Goal: Task Accomplishment & Management: Manage account settings

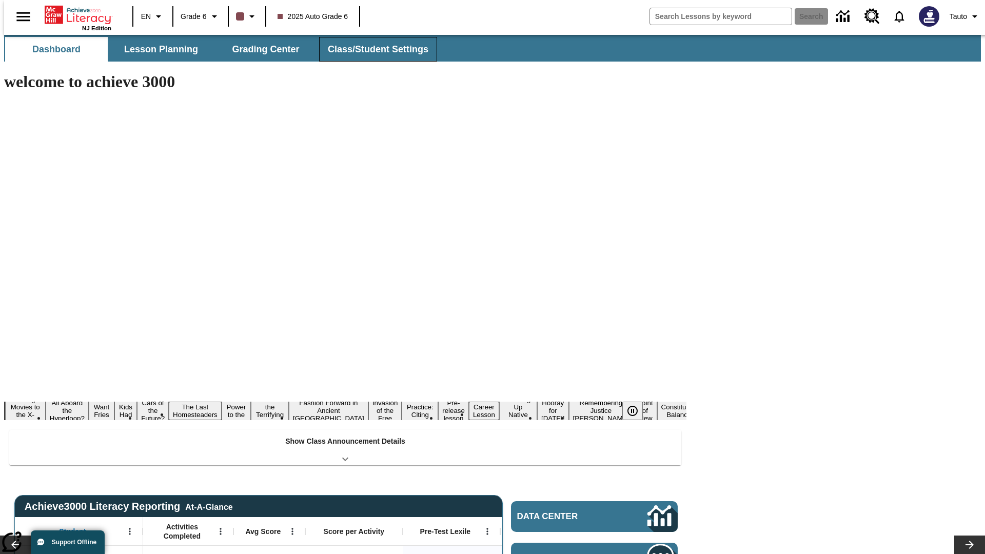
click at [373, 49] on button "Class/Student Settings" at bounding box center [378, 49] width 118 height 25
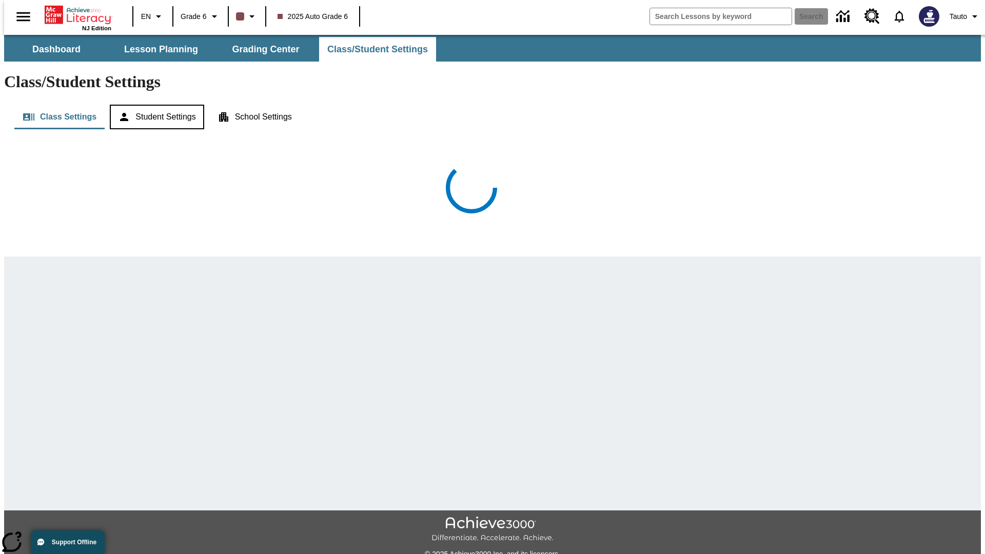
click at [154, 105] on button "Student Settings" at bounding box center [157, 117] width 94 height 25
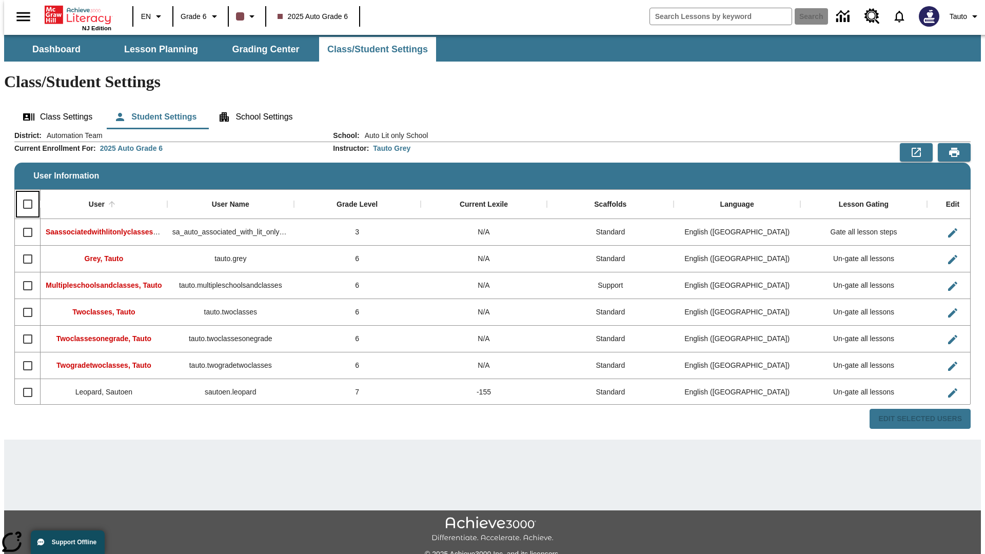
click at [23, 193] on input "Select all rows" at bounding box center [28, 204] width 22 height 22
checkbox input "true"
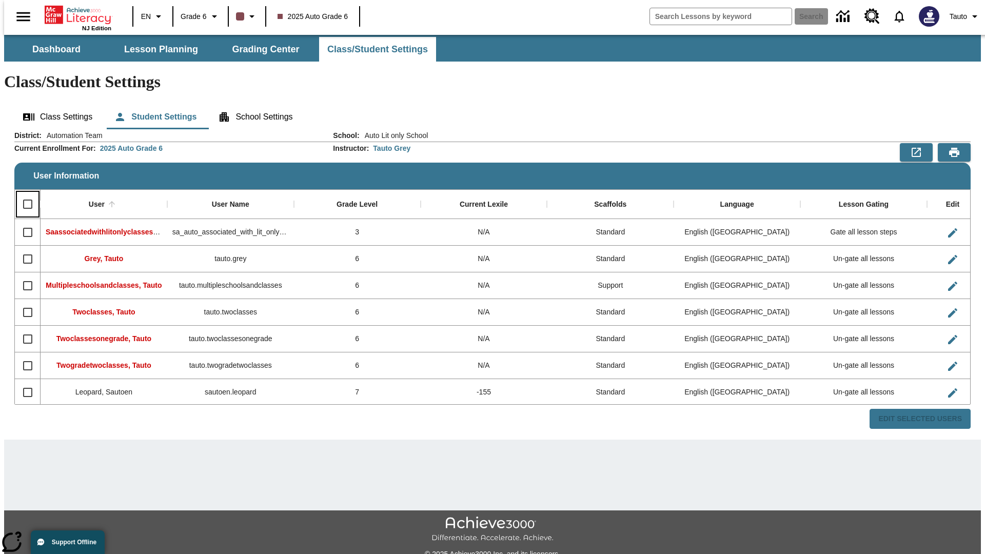
checkbox input "true"
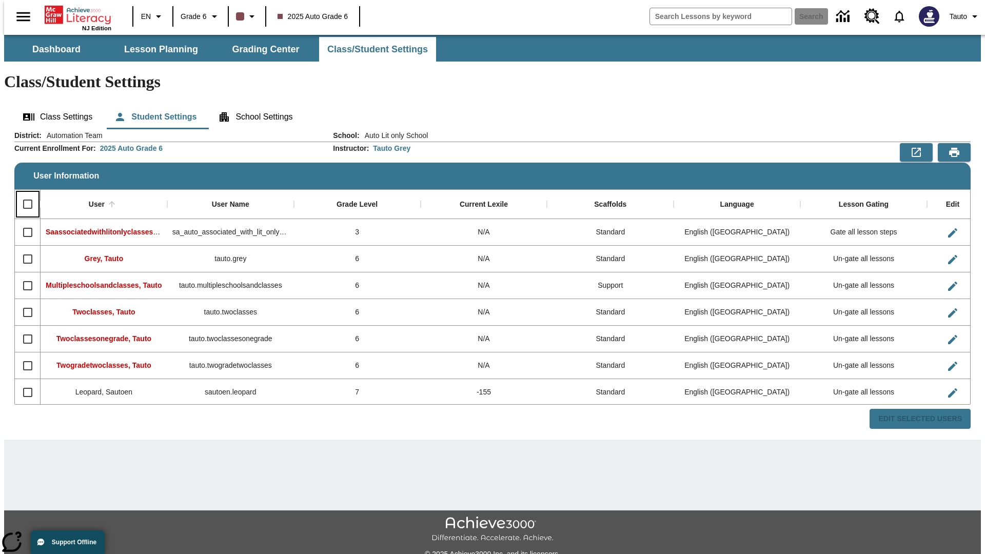
checkbox input "true"
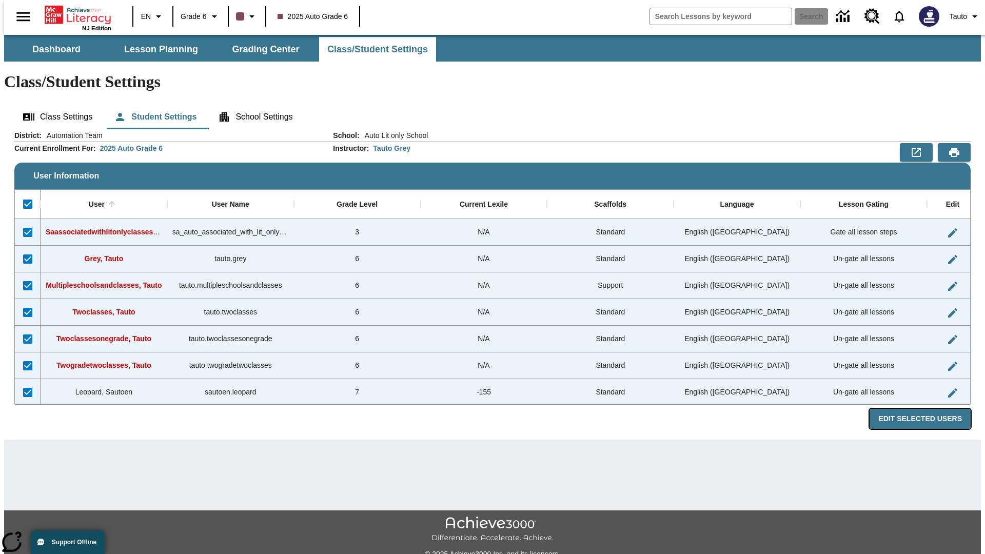
click at [928, 409] on button "Edit Selected Users" at bounding box center [920, 419] width 101 height 20
